Goal: Complete application form: Complete application form

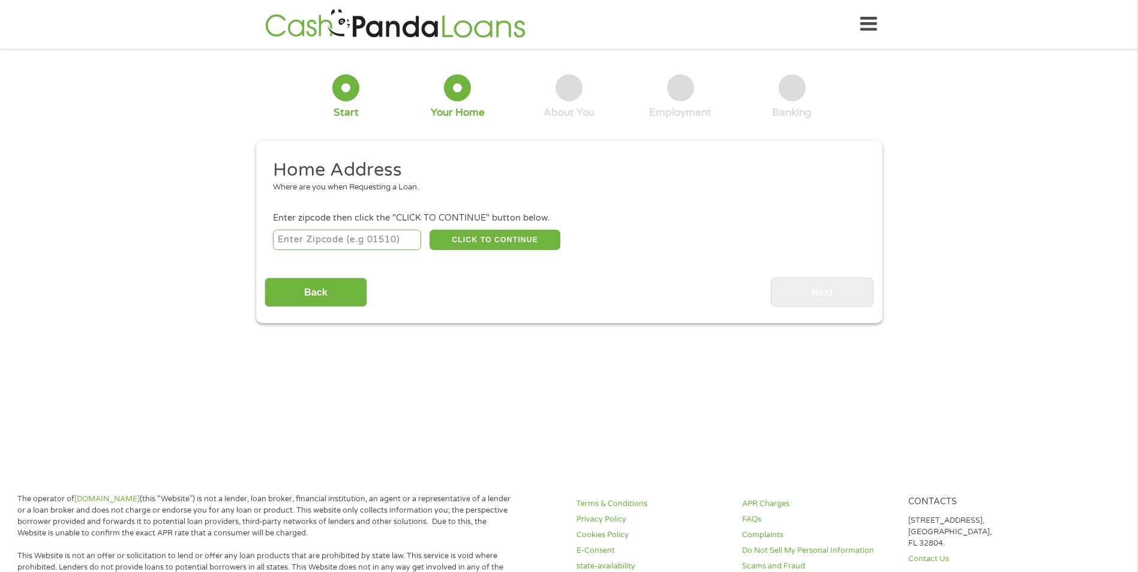
click at [385, 238] on input "number" at bounding box center [347, 240] width 148 height 20
type input "48174"
click at [516, 239] on button "CLICK TO CONTINUE" at bounding box center [495, 240] width 131 height 20
type input "48174"
type input "Romulus"
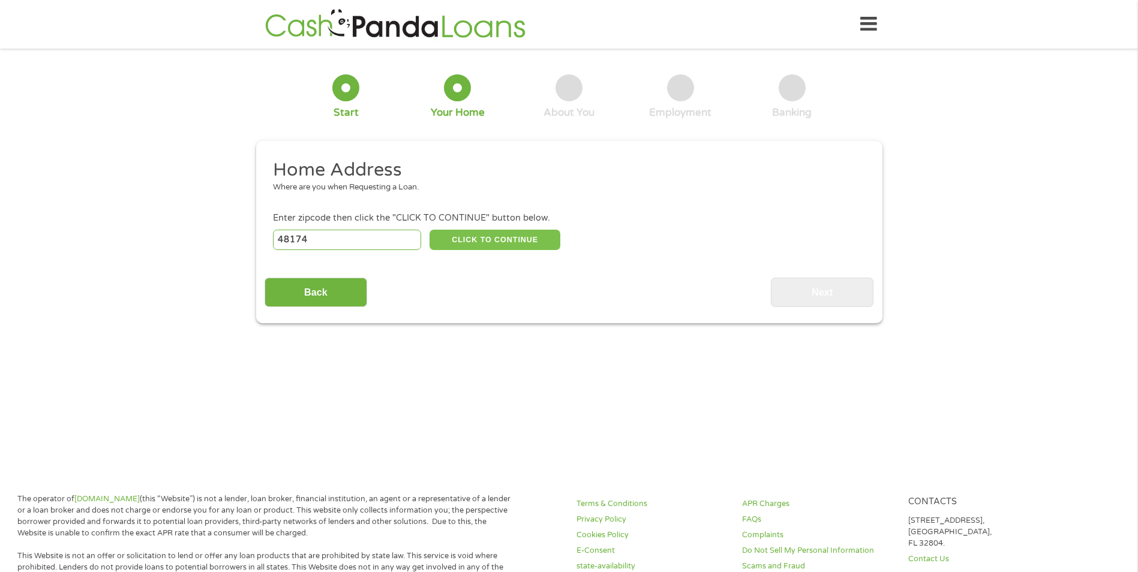
select select "[US_STATE]"
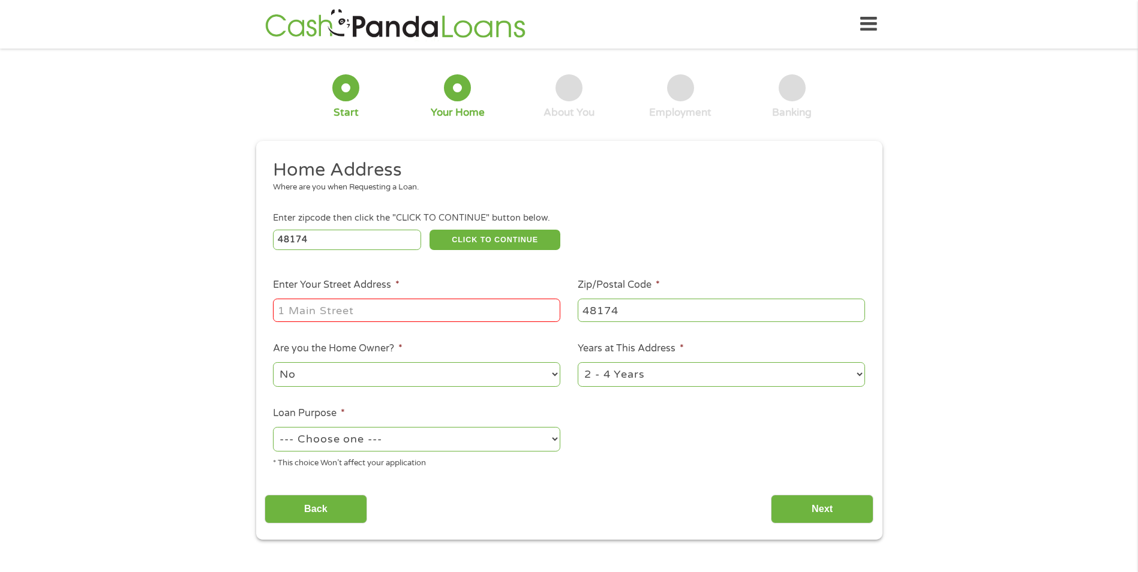
click at [407, 311] on input "Enter Your Street Address *" at bounding box center [416, 310] width 287 height 23
type input "6366 Carnegie St"
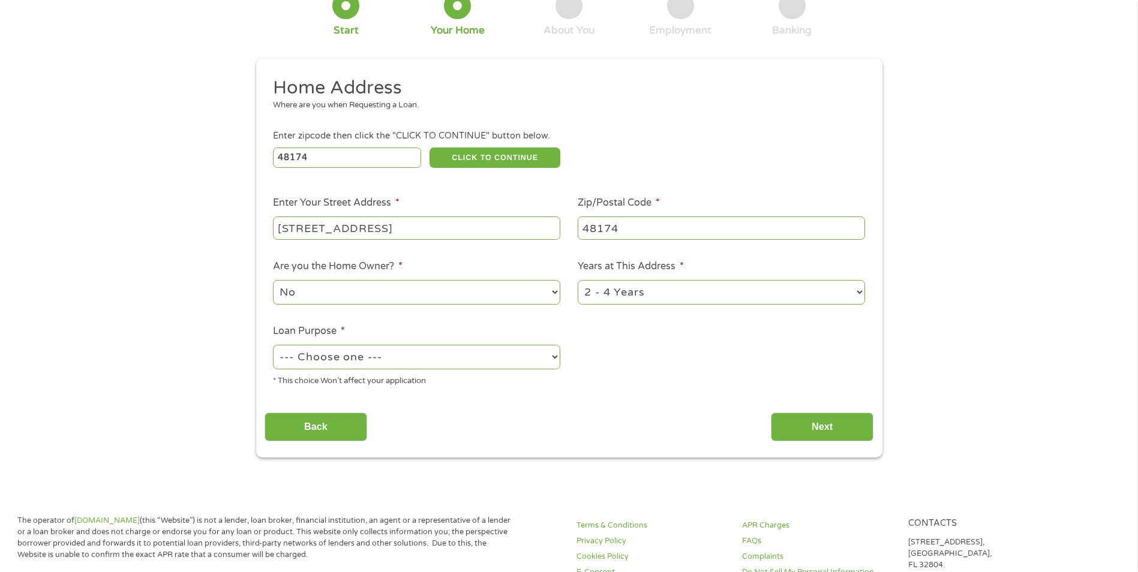
scroll to position [116, 0]
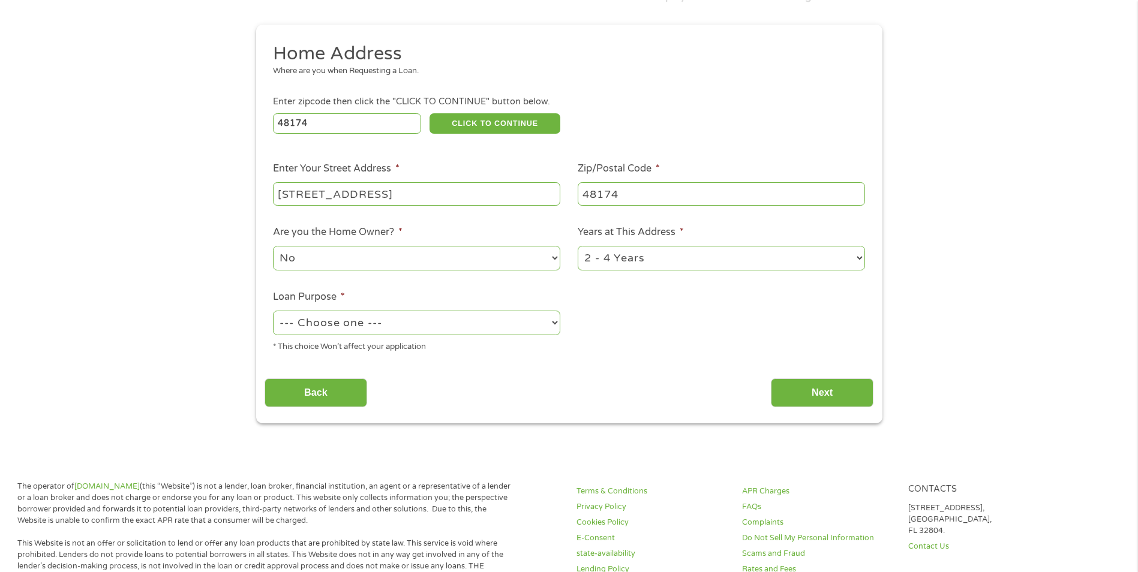
click at [551, 255] on select "No Yes" at bounding box center [416, 258] width 287 height 25
click at [273, 246] on select "No Yes" at bounding box center [416, 258] width 287 height 25
click at [866, 254] on li "Years at This Address * 1 Year or less 1 - 2 Years 2 - 4 Years Over 4 Years" at bounding box center [721, 248] width 305 height 47
click at [779, 263] on select "1 Year or less 1 - 2 Years 2 - 4 Years Over 4 Years" at bounding box center [721, 258] width 287 height 25
click at [555, 322] on select "--- Choose one --- Pay Bills Debt Consolidation Home Improvement Major Purchase…" at bounding box center [416, 323] width 287 height 25
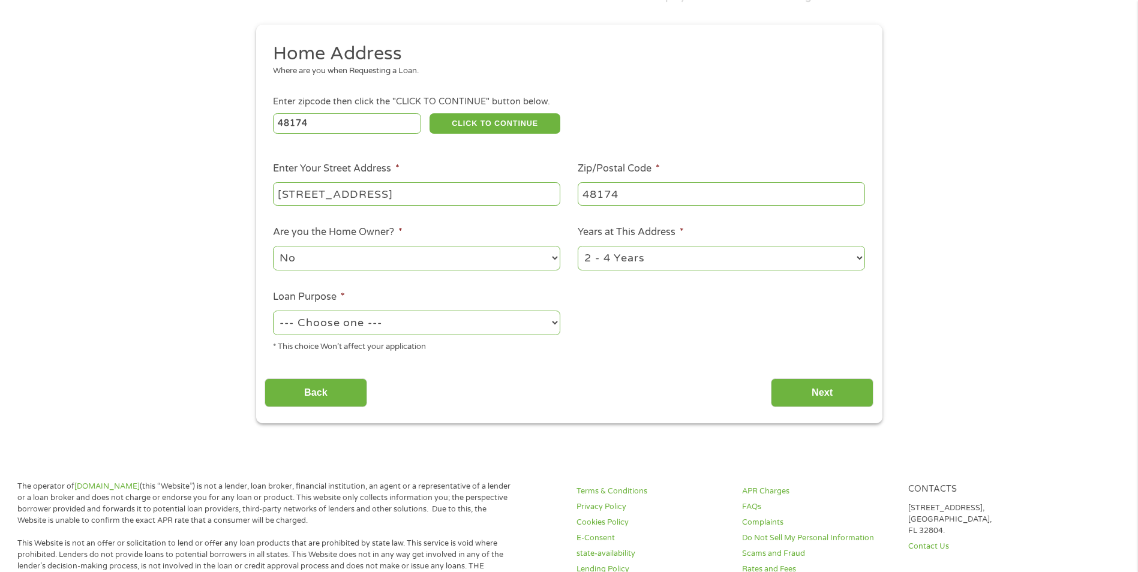
select select "shorttermcash"
click at [273, 311] on select "--- Choose one --- Pay Bills Debt Consolidation Home Improvement Major Purchase…" at bounding box center [416, 323] width 287 height 25
drag, startPoint x: 840, startPoint y: 389, endPoint x: 855, endPoint y: 373, distance: 22.1
click at [848, 386] on input "Next" at bounding box center [822, 393] width 103 height 29
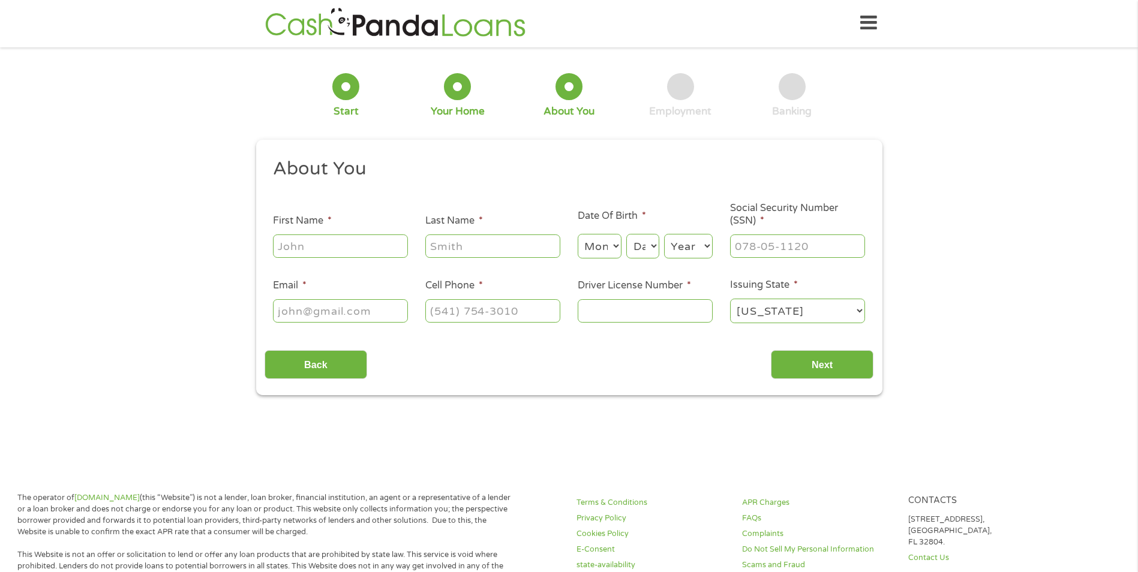
scroll to position [0, 0]
click at [361, 252] on input "First Name *" at bounding box center [340, 247] width 135 height 23
type input "MELODIE"
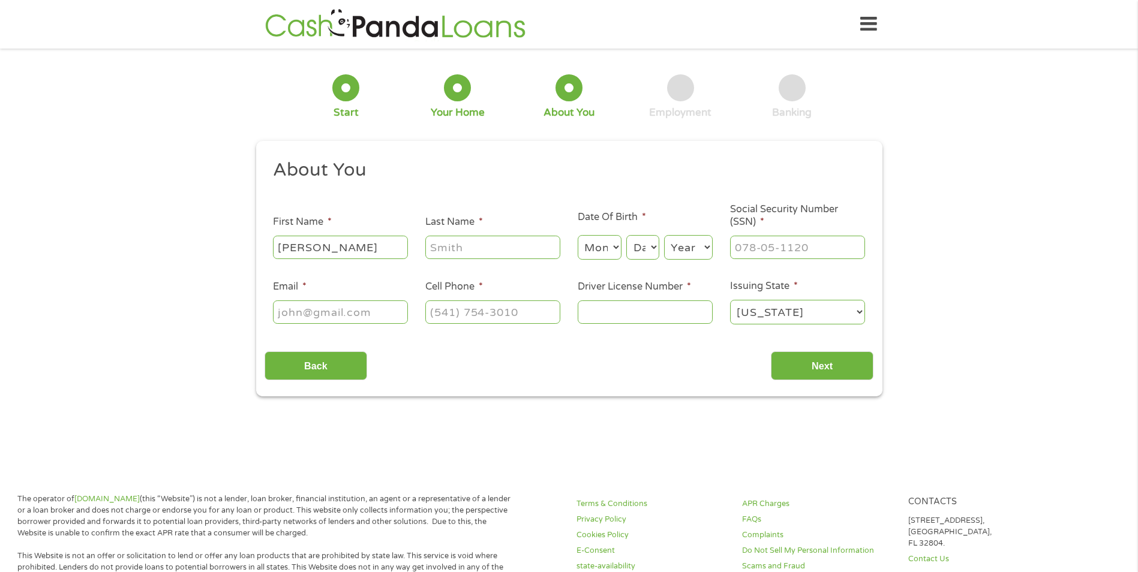
type input "COX"
select select "10"
select select "22"
select select "1955"
type input "mcuser109@aol.com"
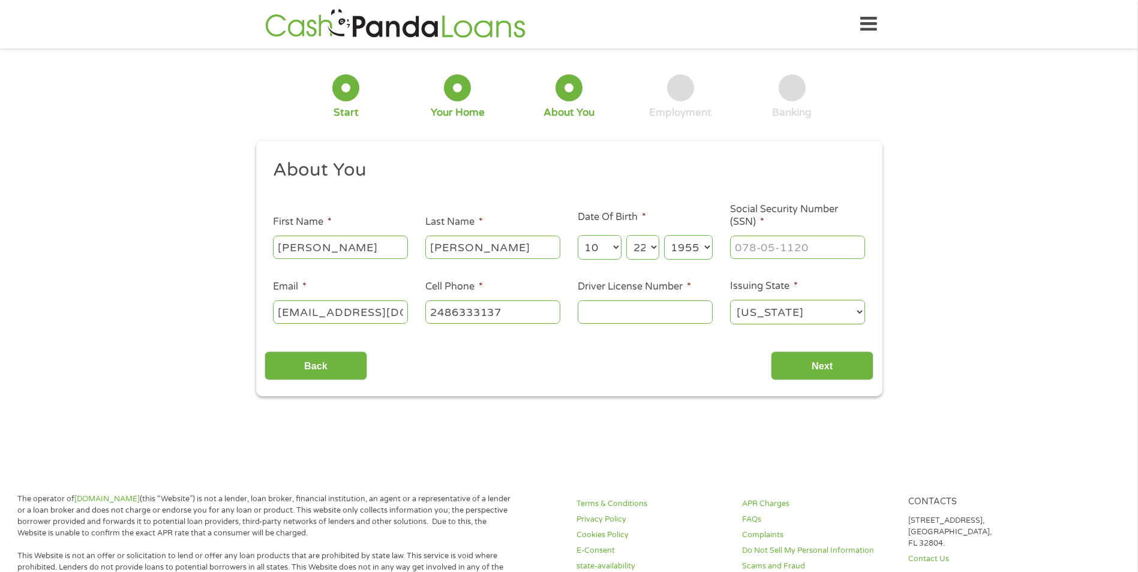
type input "(248) 633-3137"
click at [824, 246] on input "___-__-____" at bounding box center [797, 247] width 135 height 23
type input "385-60-5479"
click at [603, 313] on input "Driver License Number *" at bounding box center [645, 312] width 135 height 23
type input "C200599143815"
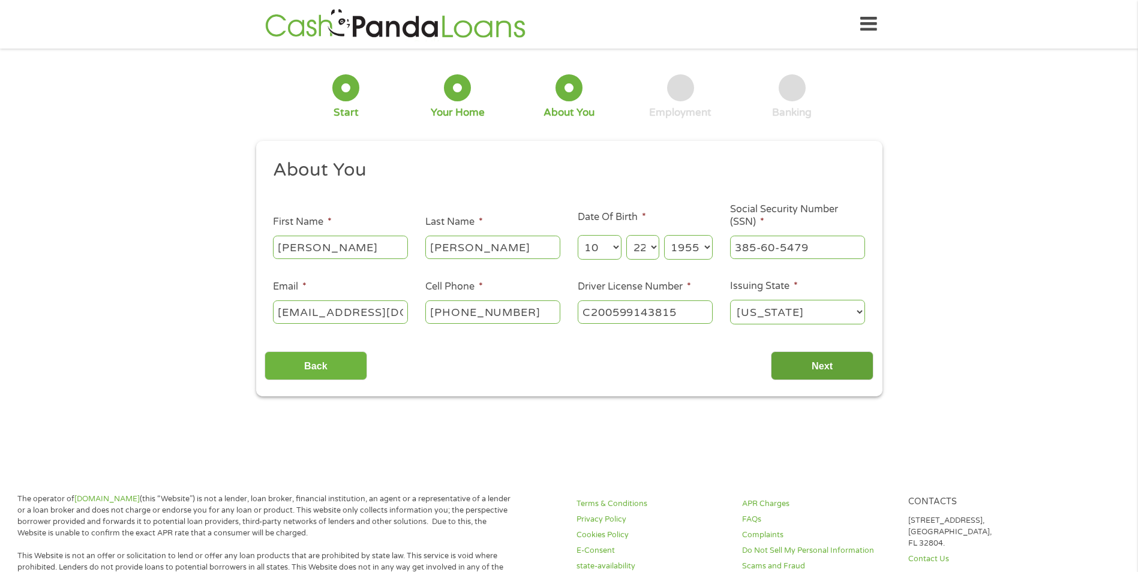
click at [829, 362] on input "Next" at bounding box center [822, 366] width 103 height 29
drag, startPoint x: 825, startPoint y: 364, endPoint x: 833, endPoint y: 368, distance: 8.9
click at [827, 365] on input "Next" at bounding box center [822, 366] width 103 height 29
drag, startPoint x: 818, startPoint y: 361, endPoint x: 828, endPoint y: 364, distance: 11.4
click at [819, 360] on input "Next" at bounding box center [822, 366] width 103 height 29
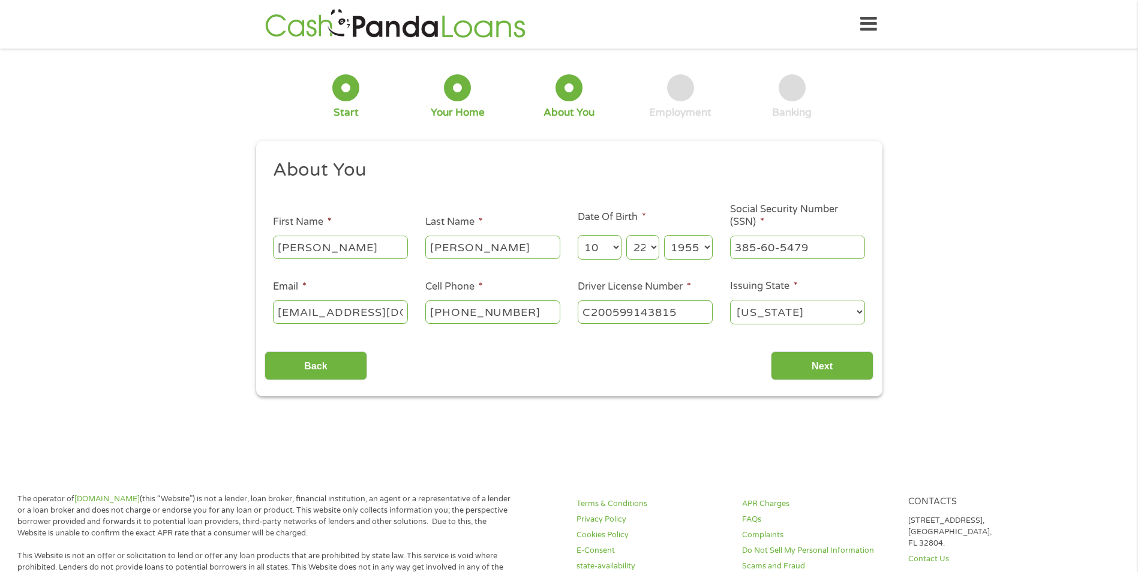
click at [654, 245] on select "Day 1 2 3 4 5 6 7 8 9 10 11 12 13 14 15 16 17 18 19 20 21 22 23 24 25 26 27 28 …" at bounding box center [642, 247] width 32 height 25
click at [626, 235] on select "Day 1 2 3 4 5 6 7 8 9 10 11 12 13 14 15 16 17 18 19 20 21 22 23 24 25 26 27 28 …" at bounding box center [642, 247] width 32 height 25
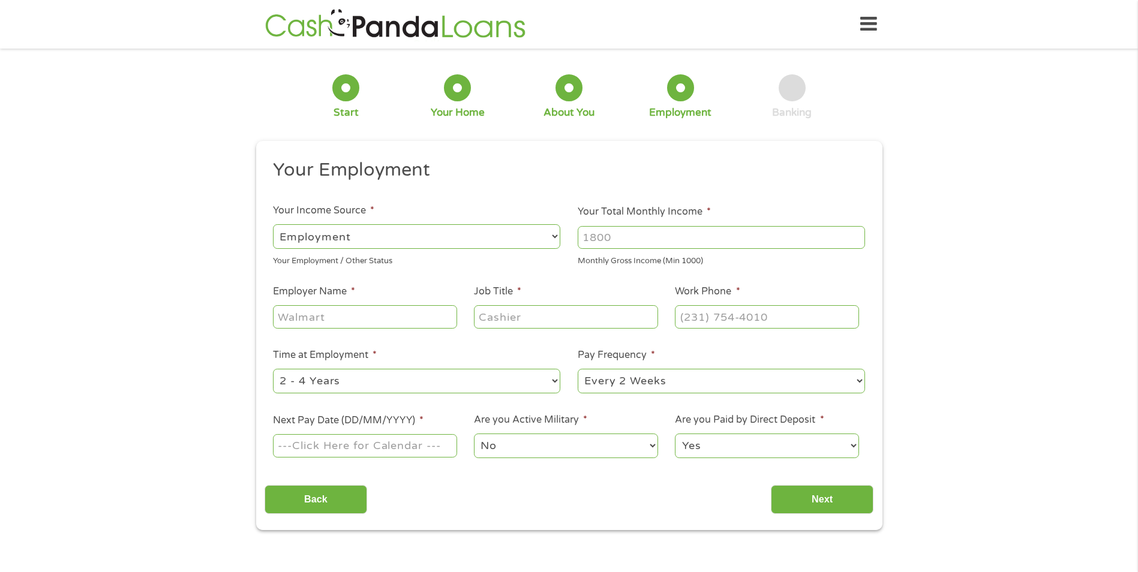
scroll to position [5, 5]
click at [554, 231] on select "--- Choose one --- Employment Self Employed Benefits" at bounding box center [416, 236] width 287 height 25
click at [273, 224] on select "--- Choose one --- Employment Self Employed Benefits" at bounding box center [416, 236] width 287 height 25
click at [857, 236] on input "1000" at bounding box center [721, 237] width 287 height 23
drag, startPoint x: 645, startPoint y: 238, endPoint x: 551, endPoint y: 237, distance: 93.6
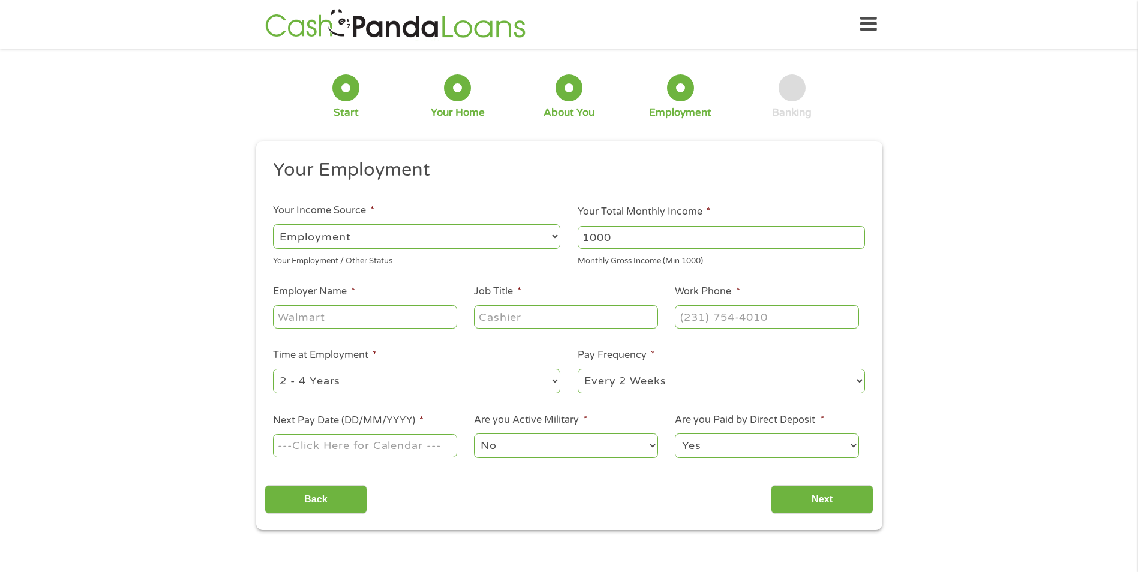
click at [551, 237] on ul "Your Employment Your Income Source * --- Choose one --- Employment Self Employe…" at bounding box center [569, 313] width 609 height 311
type input "4000"
click at [380, 310] on input "Employer Name *" at bounding box center [365, 316] width 184 height 23
type input "SmithGroup"
type input "Accountant"
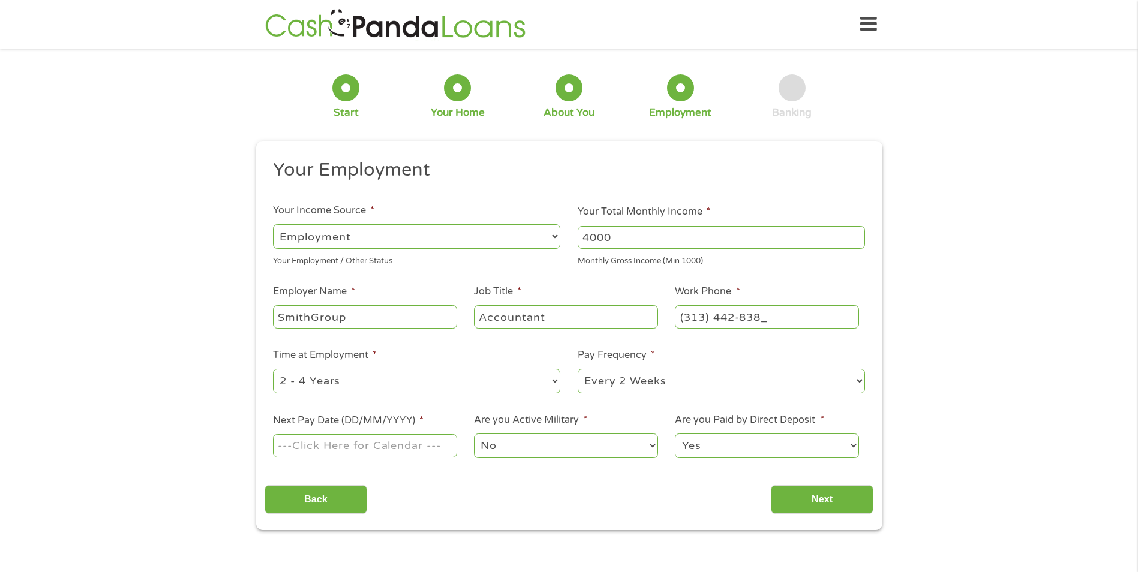
type input "(313) 442-8382"
click at [555, 379] on select "--- Choose one --- 1 Year or less 1 - 2 Years 2 - 4 Years Over 4 Years" at bounding box center [416, 381] width 287 height 25
select select "60months"
click at [273, 369] on select "--- Choose one --- 1 Year or less 1 - 2 Years 2 - 4 Years Over 4 Years" at bounding box center [416, 381] width 287 height 25
click at [442, 446] on input "Next Pay Date (DD/MM/YYYY) *" at bounding box center [365, 445] width 184 height 23
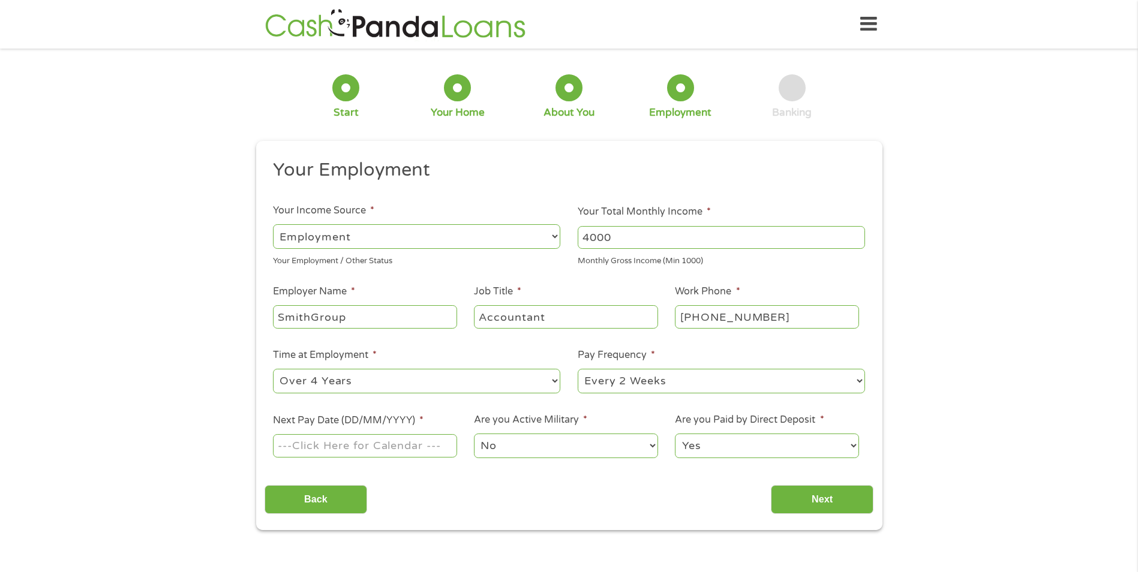
click at [416, 445] on input "Next Pay Date (DD/MM/YYYY) *" at bounding box center [365, 445] width 184 height 23
click at [303, 442] on input "Next Pay Date (DD/MM/YYYY) *" at bounding box center [365, 445] width 184 height 23
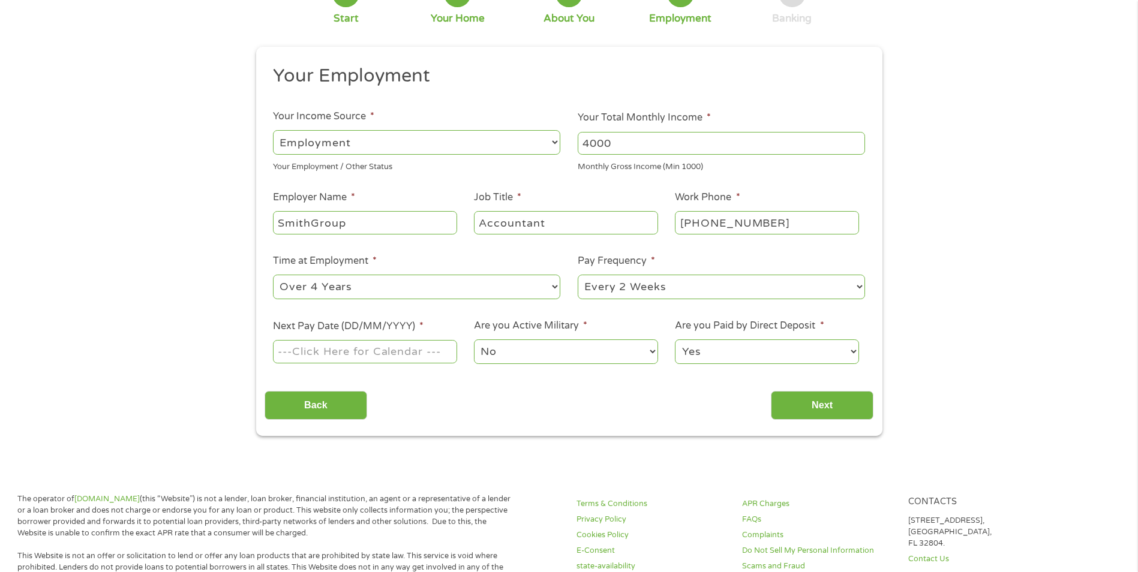
scroll to position [134, 0]
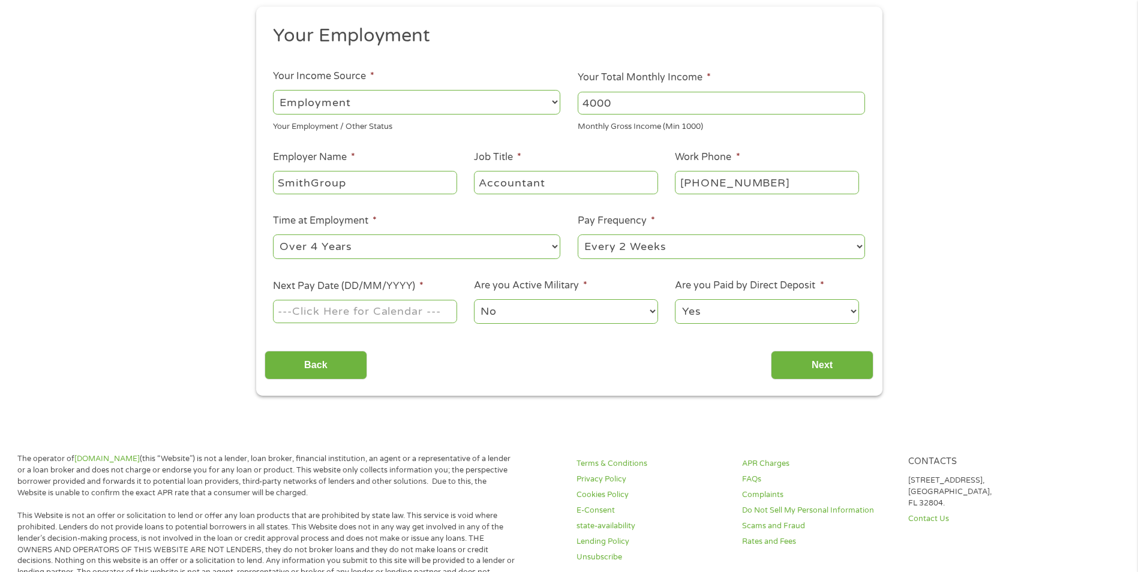
click at [383, 283] on label "Next Pay Date (DD/MM/YYYY) *" at bounding box center [348, 286] width 151 height 13
click at [383, 300] on input "Next Pay Date (DD/MM/YYYY) *" at bounding box center [365, 311] width 184 height 23
click at [281, 313] on input "Next Pay Date (DD/MM/YYYY) *" at bounding box center [365, 311] width 184 height 23
click at [322, 309] on input "Next Pay Date (DD/MM/YYYY) *" at bounding box center [365, 311] width 184 height 23
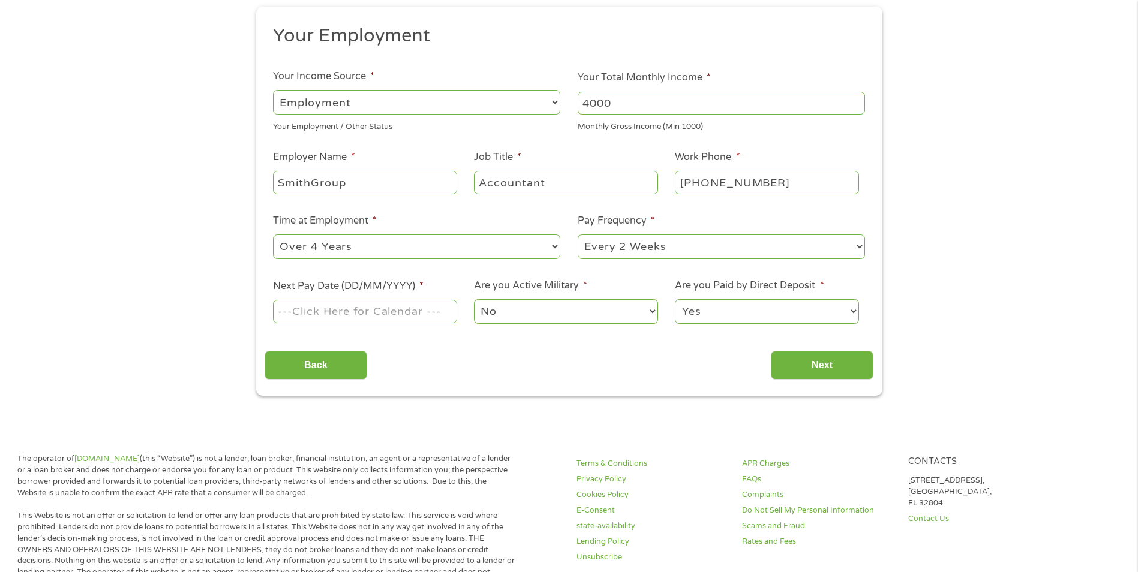
click at [442, 311] on input "Next Pay Date (DD/MM/YYYY) *" at bounding box center [365, 311] width 184 height 23
click at [652, 312] on select "No Yes" at bounding box center [566, 311] width 184 height 25
click at [474, 299] on select "No Yes" at bounding box center [566, 311] width 184 height 25
click at [440, 312] on input "Next Pay Date (DD/MM/YYYY) *" at bounding box center [365, 311] width 184 height 23
click at [335, 310] on input "Next Pay Date (DD/MM/YYYY) *" at bounding box center [365, 311] width 184 height 23
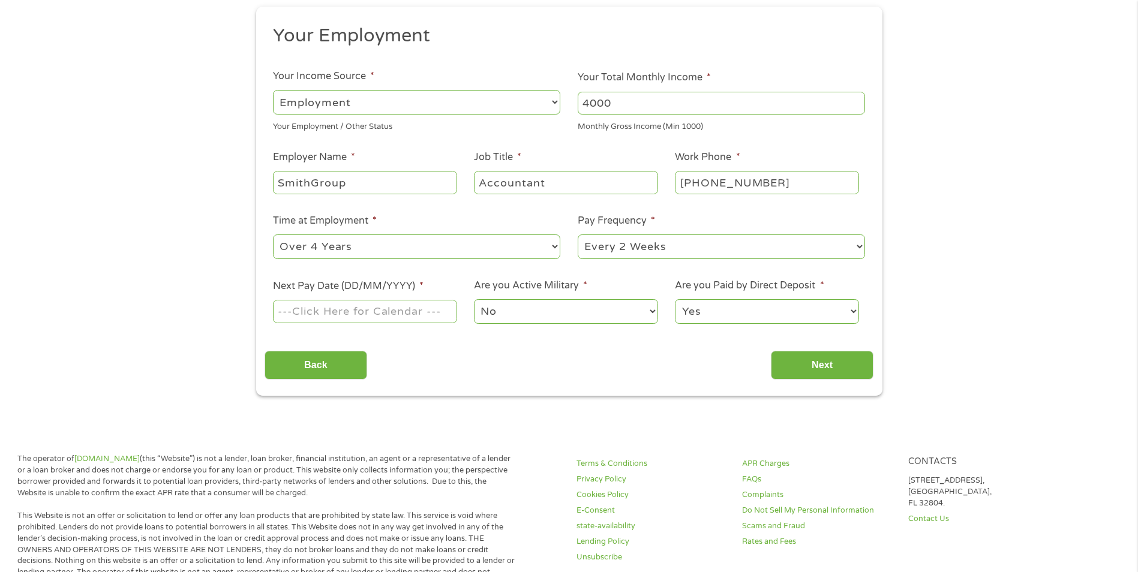
drag, startPoint x: 335, startPoint y: 310, endPoint x: 315, endPoint y: 314, distance: 20.1
click at [315, 314] on input "Next Pay Date (DD/MM/YYYY) *" at bounding box center [365, 311] width 184 height 23
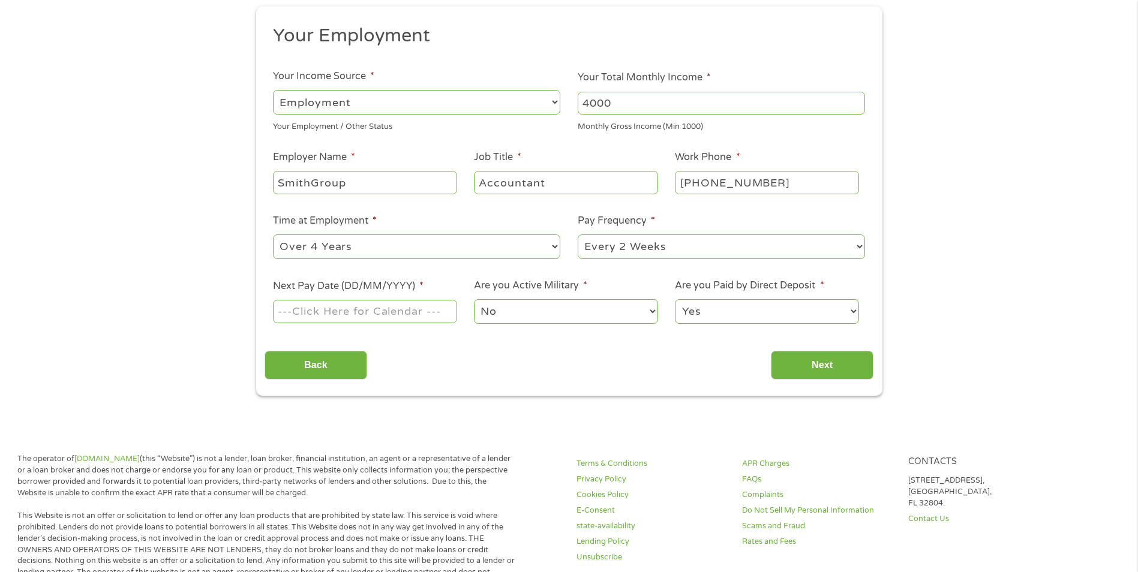
click at [315, 314] on input "Next Pay Date (DD/MM/YYYY) *" at bounding box center [365, 311] width 184 height 23
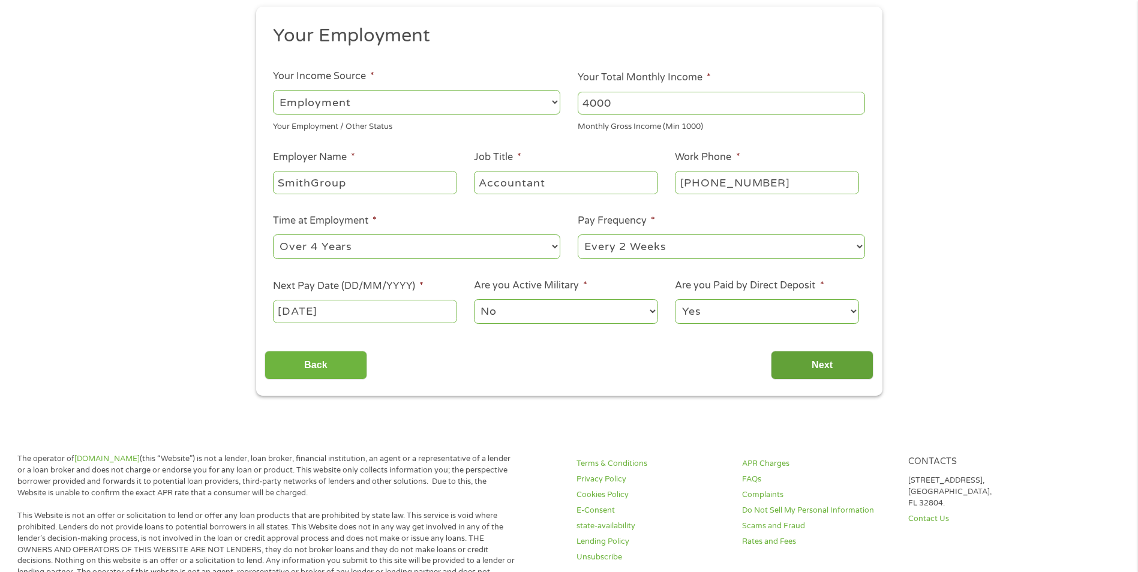
type input "09/11/2025"
drag, startPoint x: 824, startPoint y: 359, endPoint x: 828, endPoint y: 364, distance: 6.4
click at [828, 363] on input "Next" at bounding box center [822, 365] width 103 height 29
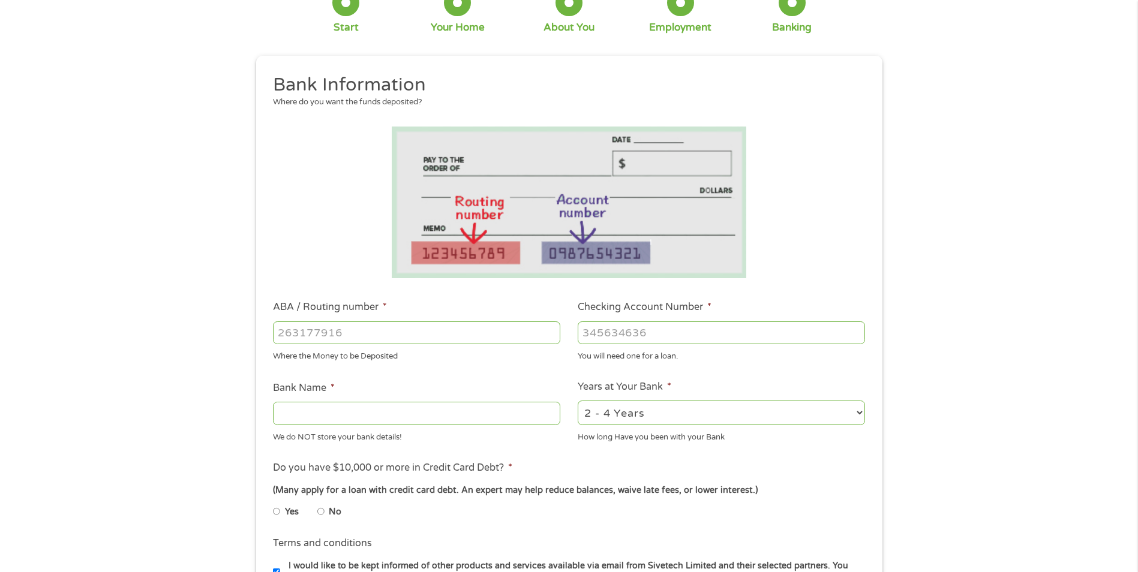
scroll to position [216, 0]
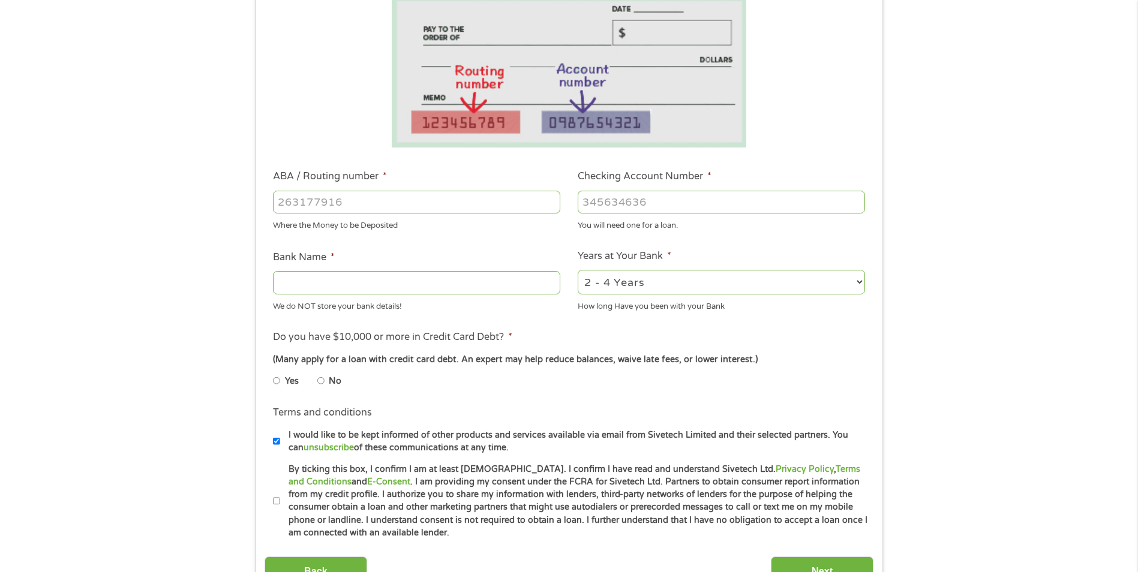
click at [392, 198] on input "ABA / Routing number *" at bounding box center [416, 202] width 287 height 23
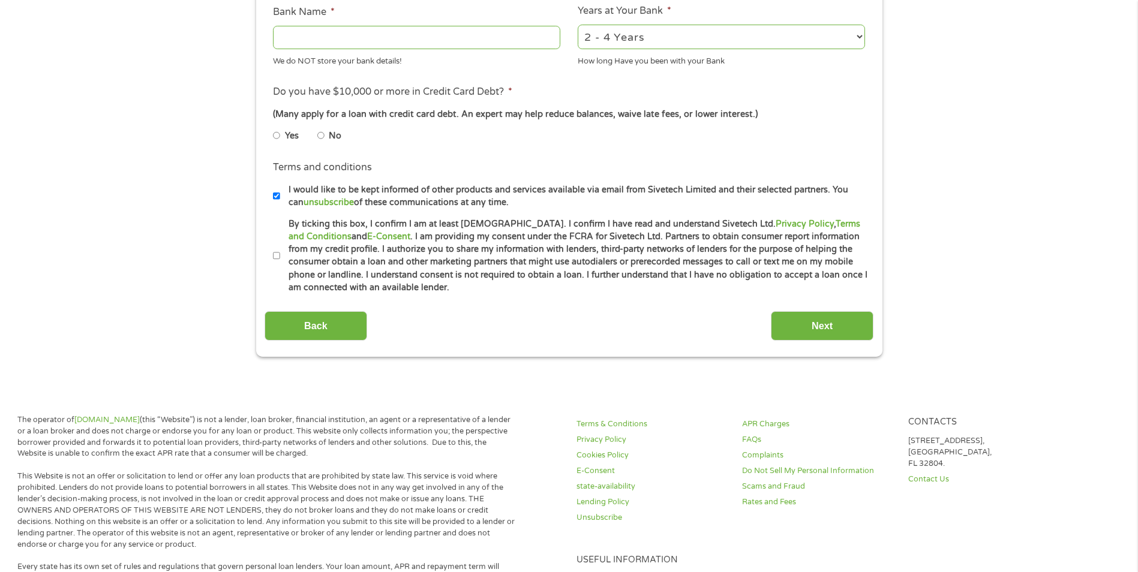
scroll to position [287, 0]
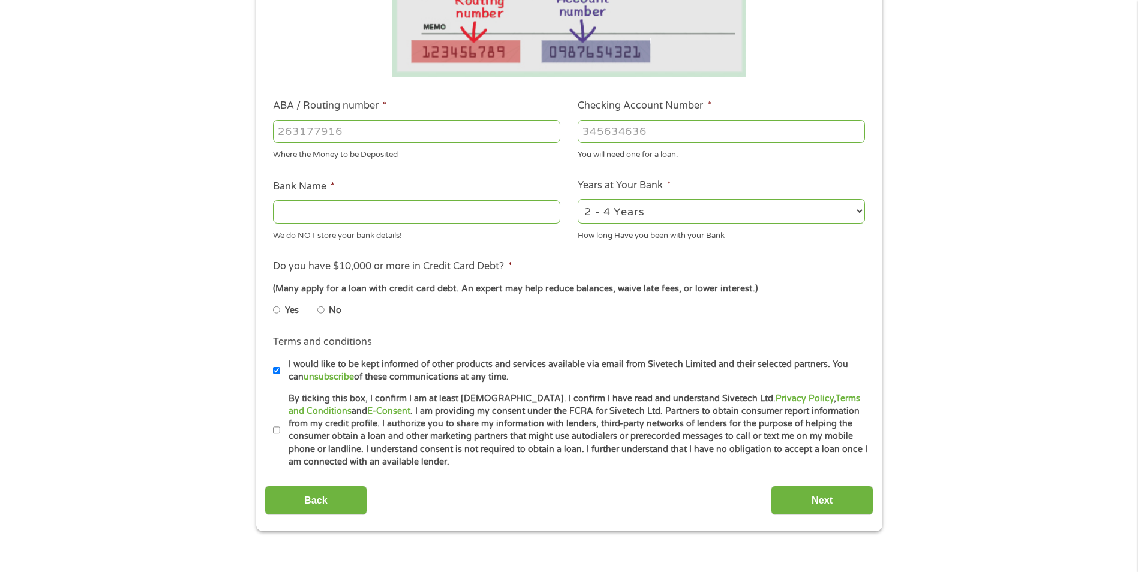
click at [370, 127] on input "ABA / Routing number *" at bounding box center [416, 131] width 287 height 23
type input "031176110"
type input "CAPITAL ONE NA"
type input "031176110"
click at [674, 134] on input "Checking Account Number *" at bounding box center [721, 131] width 287 height 23
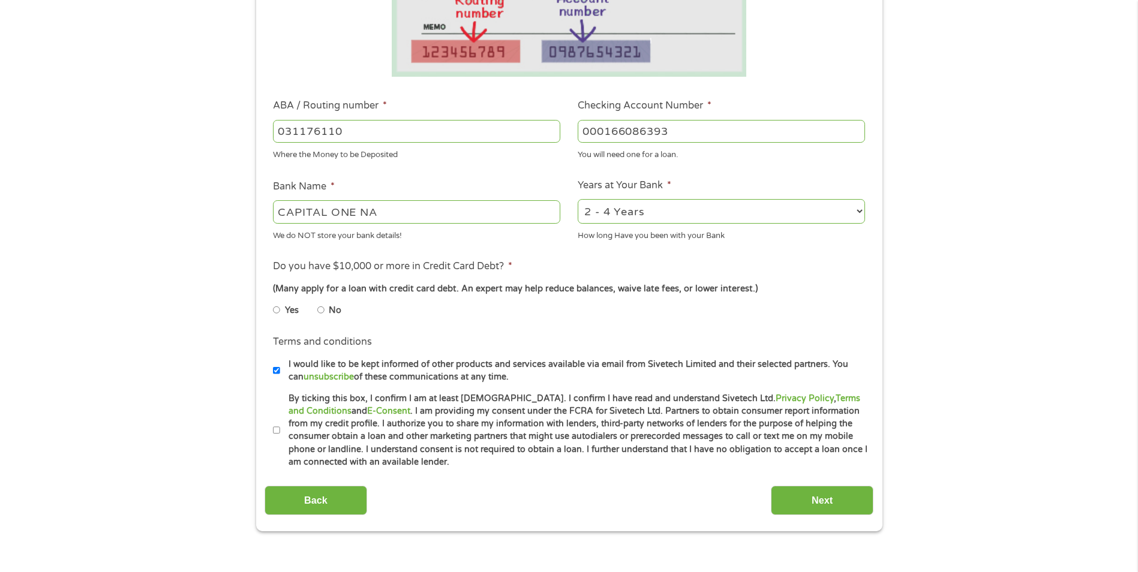
type input "000166086393"
click at [862, 209] on select "2 - 4 Years 6 - 12 Months 1 - 2 Years Over 4 Years" at bounding box center [721, 211] width 287 height 25
select select "60months"
click at [578, 199] on select "2 - 4 Years 6 - 12 Months 1 - 2 Years Over 4 Years" at bounding box center [721, 211] width 287 height 25
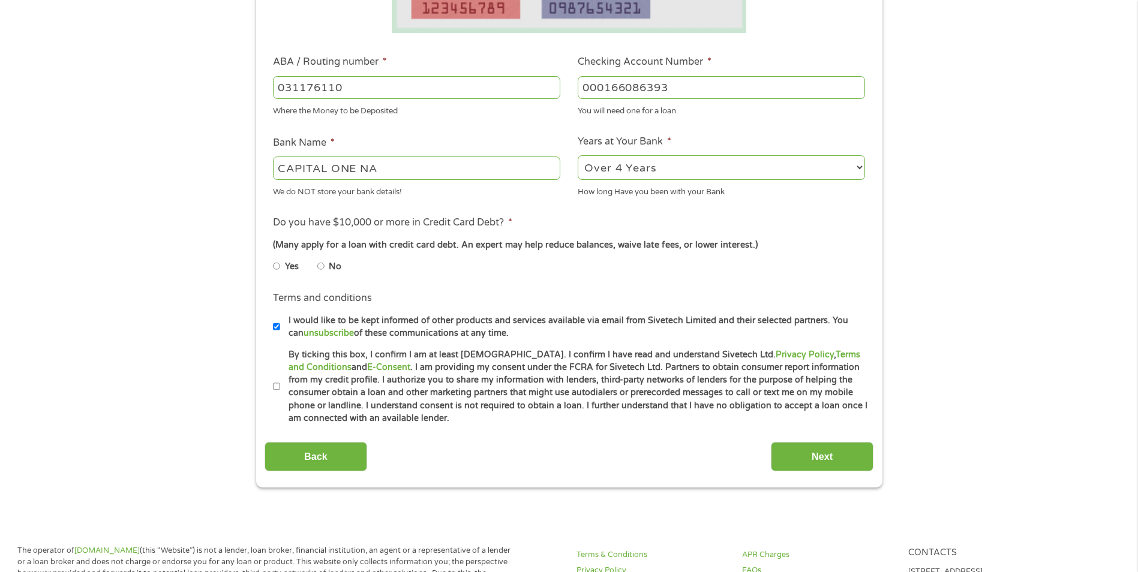
scroll to position [364, 0]
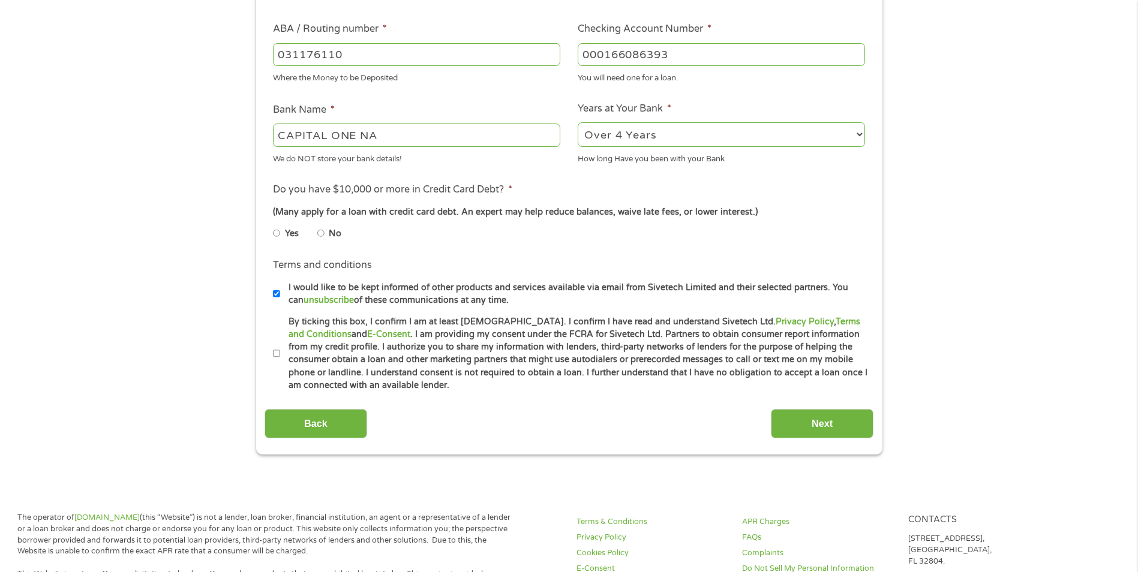
click at [278, 354] on input "By ticking this box, I confirm I am at least 18 years old. I confirm I have rea…" at bounding box center [276, 353] width 7 height 19
checkbox input "true"
drag, startPoint x: 832, startPoint y: 422, endPoint x: 849, endPoint y: 409, distance: 21.8
click at [834, 420] on input "Next" at bounding box center [822, 423] width 103 height 29
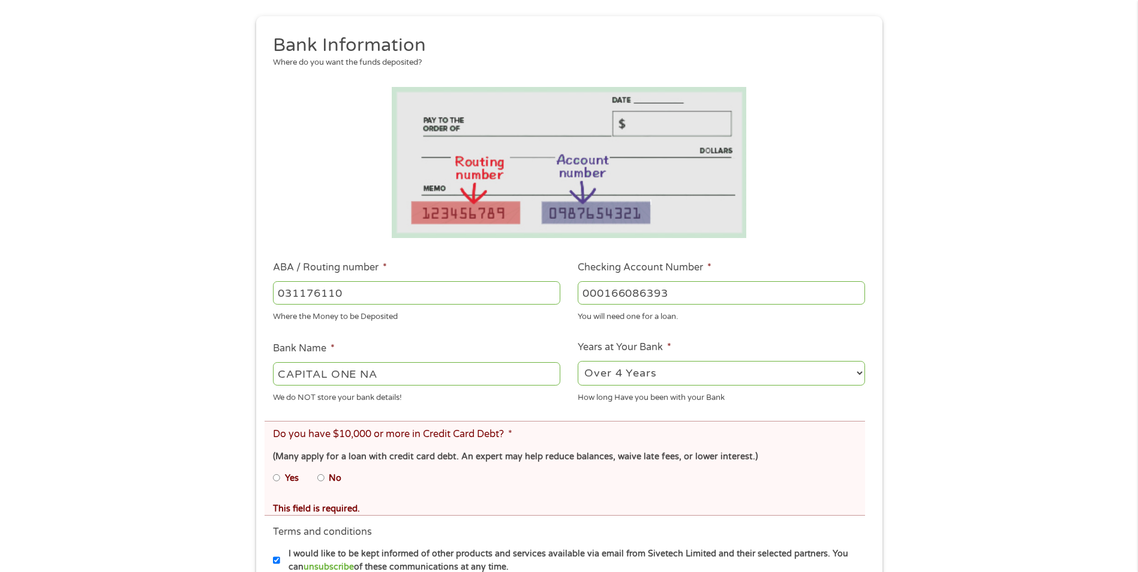
scroll to position [310, 0]
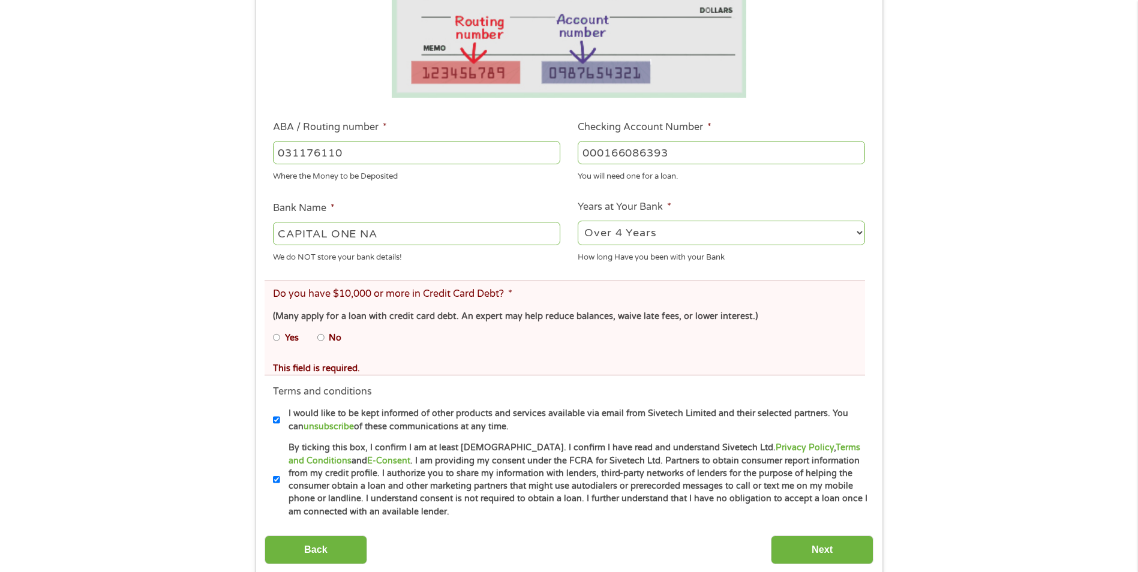
click at [338, 336] on label "No" at bounding box center [335, 338] width 13 height 13
click at [325, 336] on input "No" at bounding box center [320, 337] width 7 height 19
radio input "true"
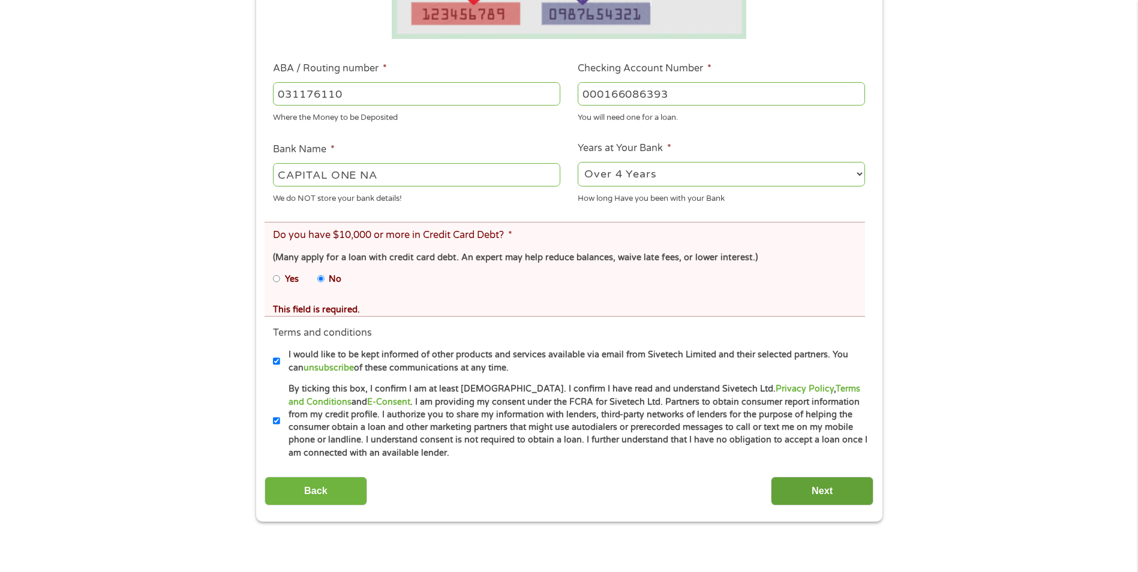
click at [831, 491] on input "Next" at bounding box center [822, 491] width 103 height 29
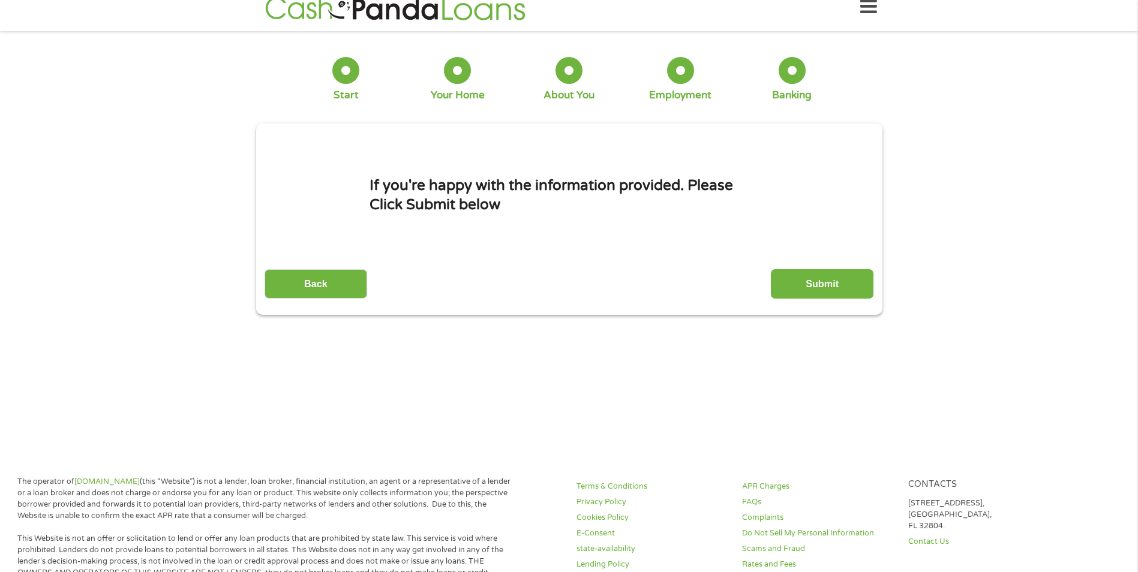
scroll to position [0, 0]
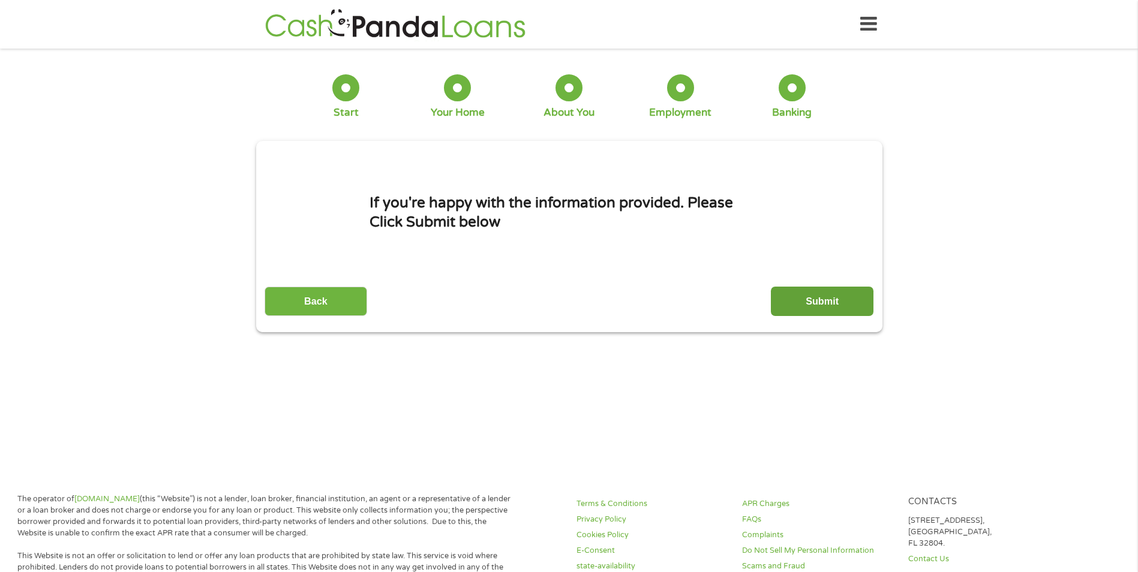
click at [833, 303] on input "Submit" at bounding box center [822, 301] width 103 height 29
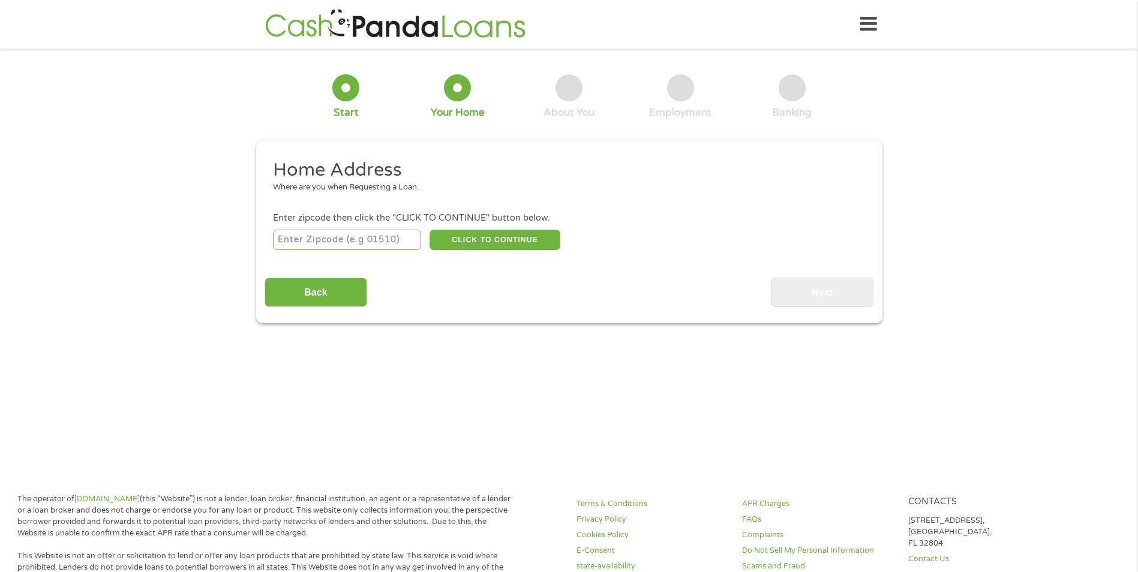
click at [404, 236] on input "number" at bounding box center [347, 240] width 148 height 20
click at [513, 182] on div "Where are you when Requesting a Loan." at bounding box center [564, 188] width 583 height 12
click at [412, 235] on input "1" at bounding box center [347, 240] width 148 height 20
type input "148174"
drag, startPoint x: 507, startPoint y: 239, endPoint x: 510, endPoint y: 232, distance: 7.0
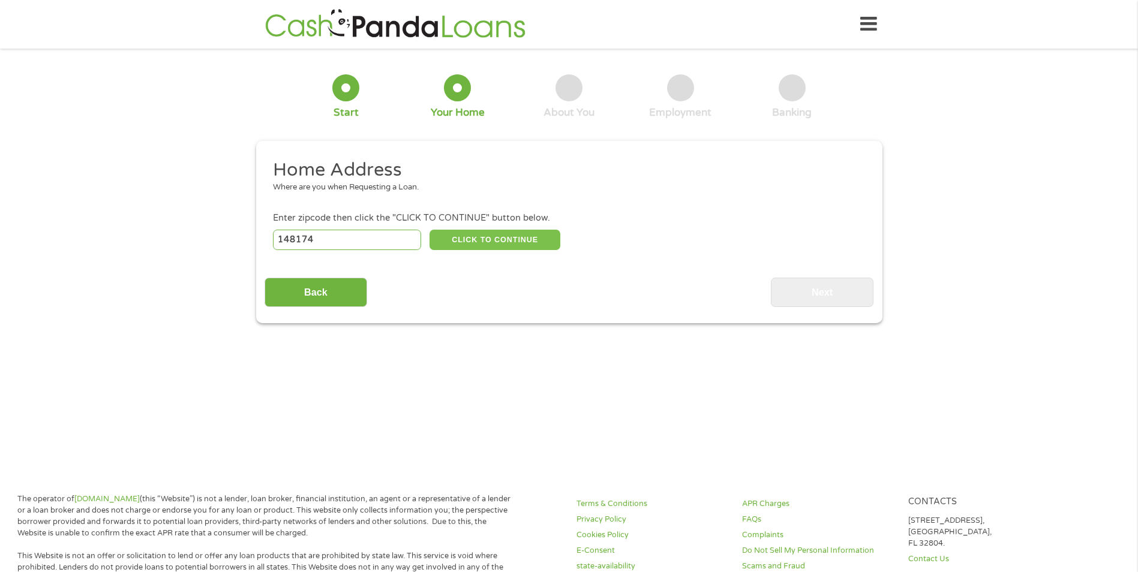
click at [509, 236] on button "CLICK TO CONTINUE" at bounding box center [495, 240] width 131 height 20
drag, startPoint x: 374, startPoint y: 236, endPoint x: 231, endPoint y: 228, distance: 143.6
click at [231, 228] on div "1 Start 2 Your Home 3 About You 4 Employment 5 Banking 6 This field is hidden w…" at bounding box center [569, 190] width 1138 height 266
type input "48174"
click at [510, 240] on button "CLICK TO CONTINUE" at bounding box center [495, 240] width 131 height 20
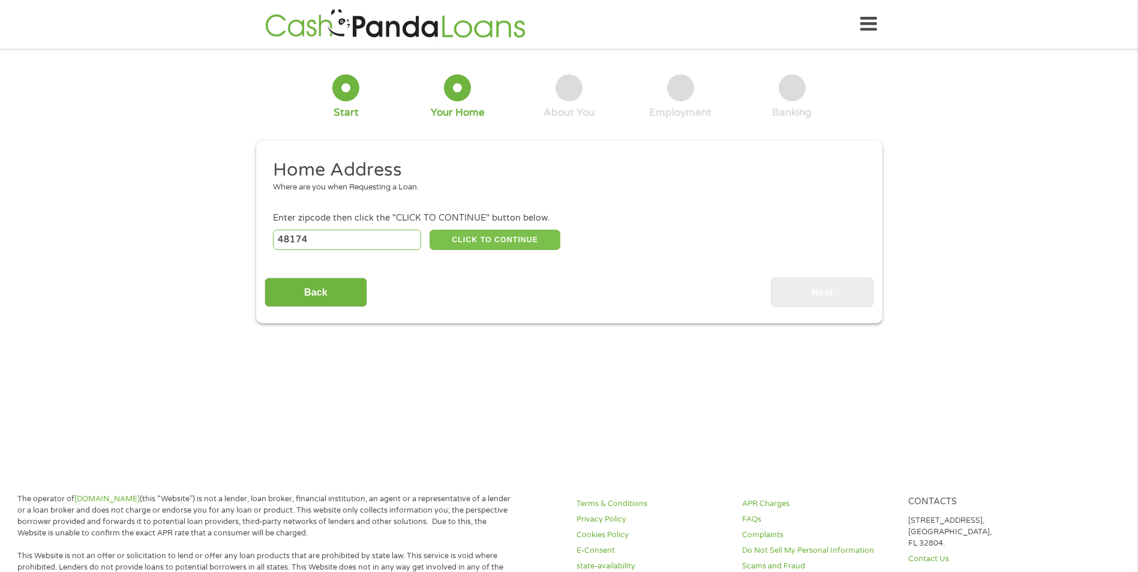
type input "48174"
type input "Romulus"
select select "[US_STATE]"
